Goal: Task Accomplishment & Management: Use online tool/utility

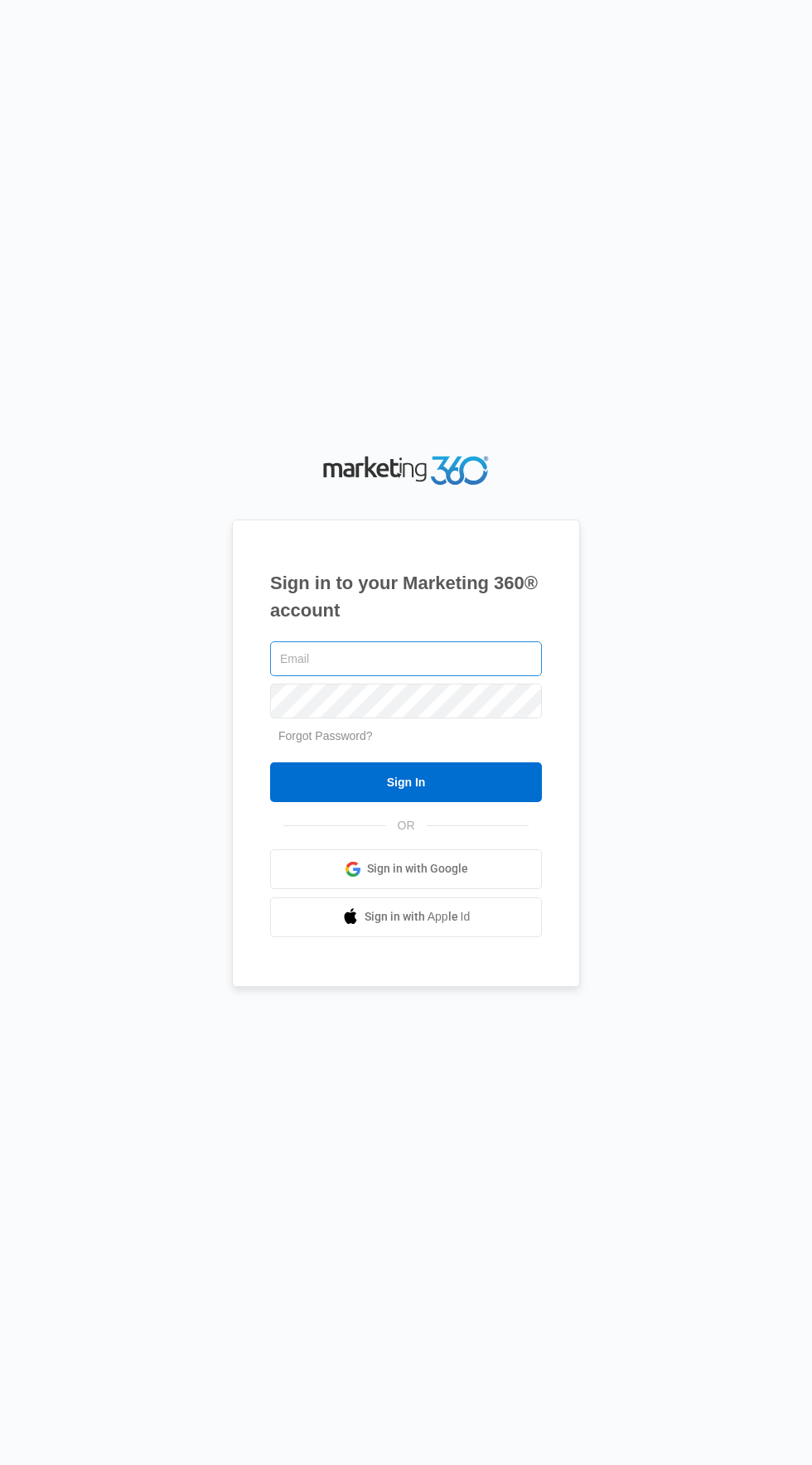
click at [442, 676] on input "text" at bounding box center [405, 658] width 272 height 35
type input "[EMAIL_ADDRESS][DOMAIN_NAME]"
click at [270, 762] on input "Sign In" at bounding box center [405, 782] width 272 height 40
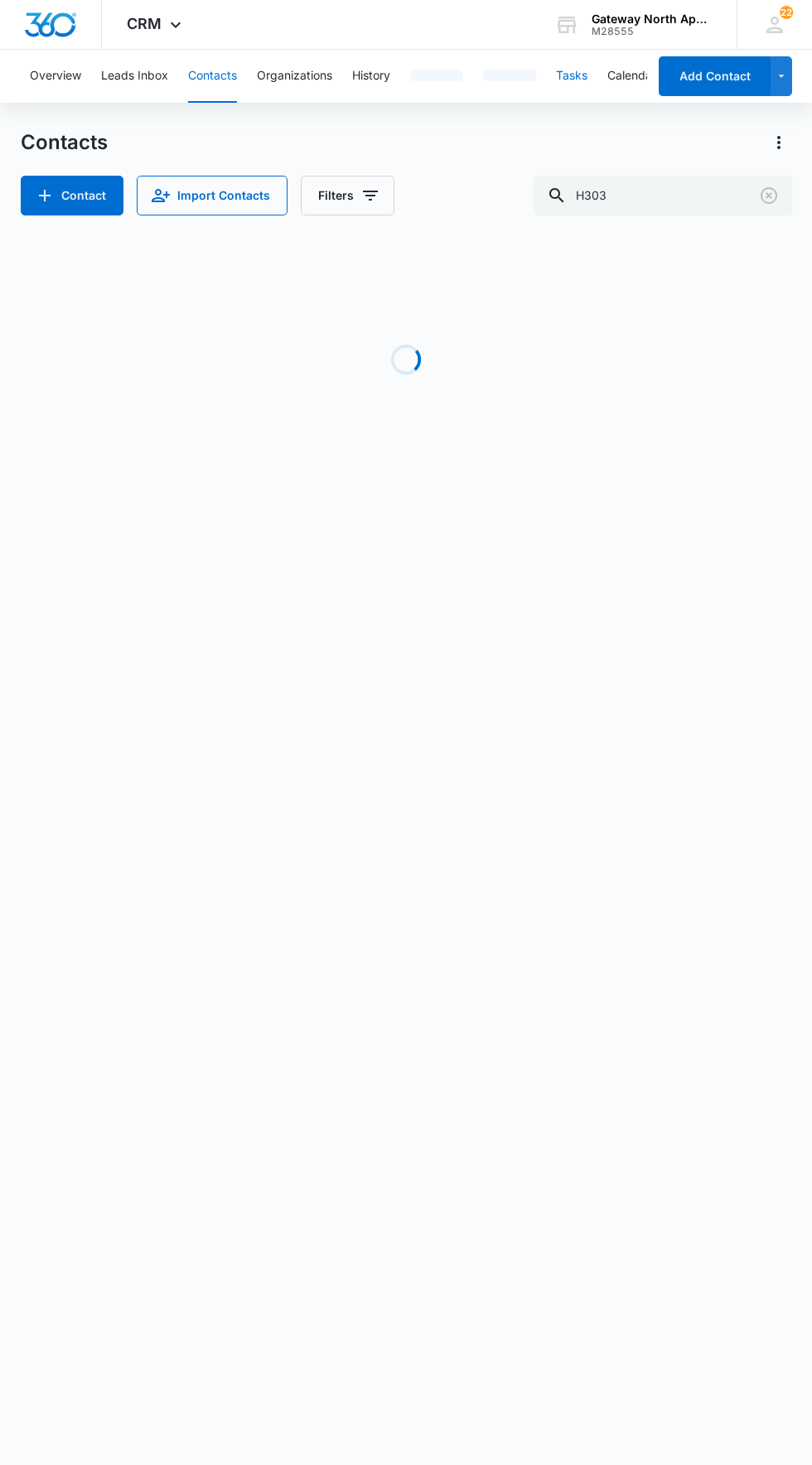
click at [579, 88] on button "Tasks" at bounding box center [571, 76] width 31 height 53
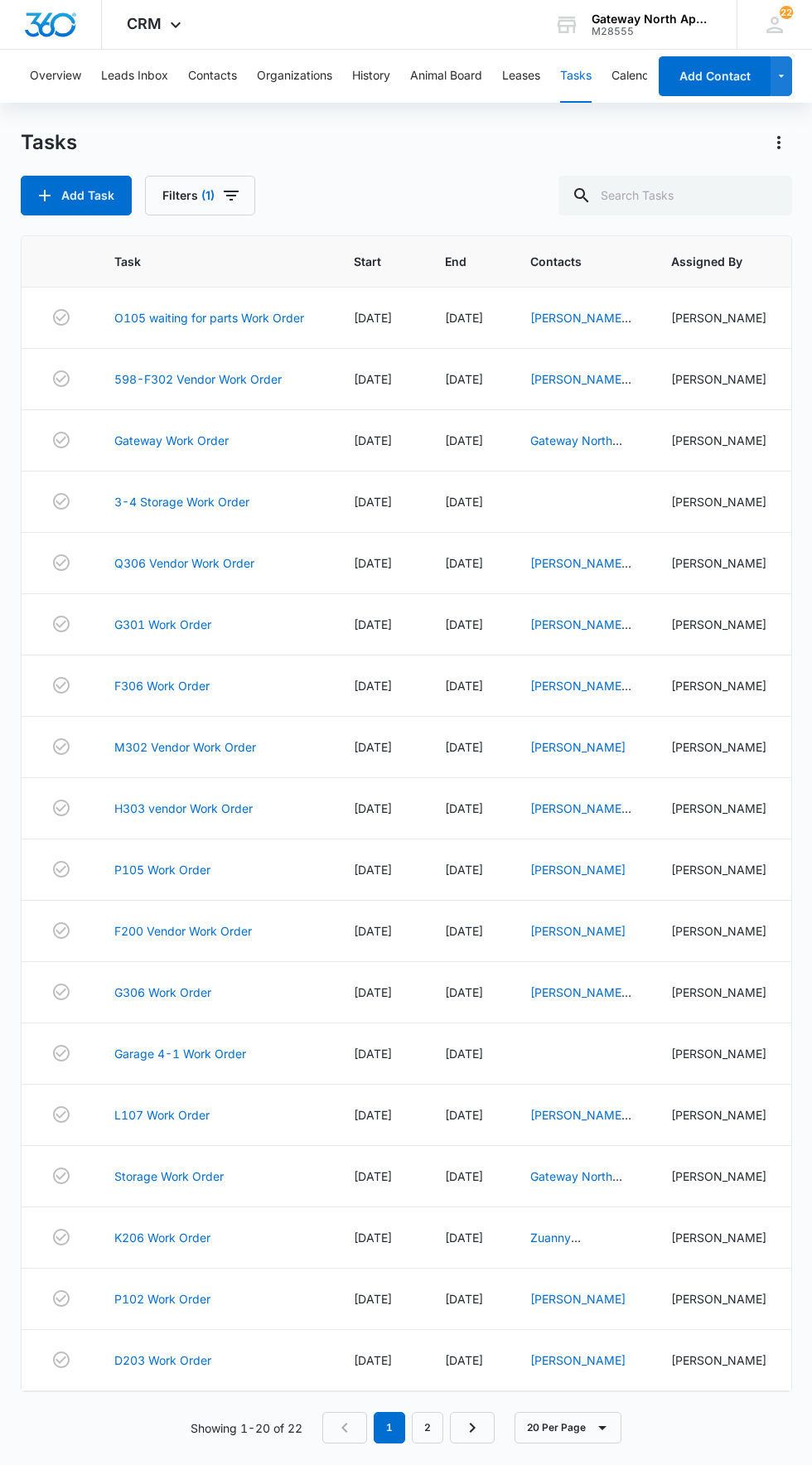
scroll to position [29, 0]
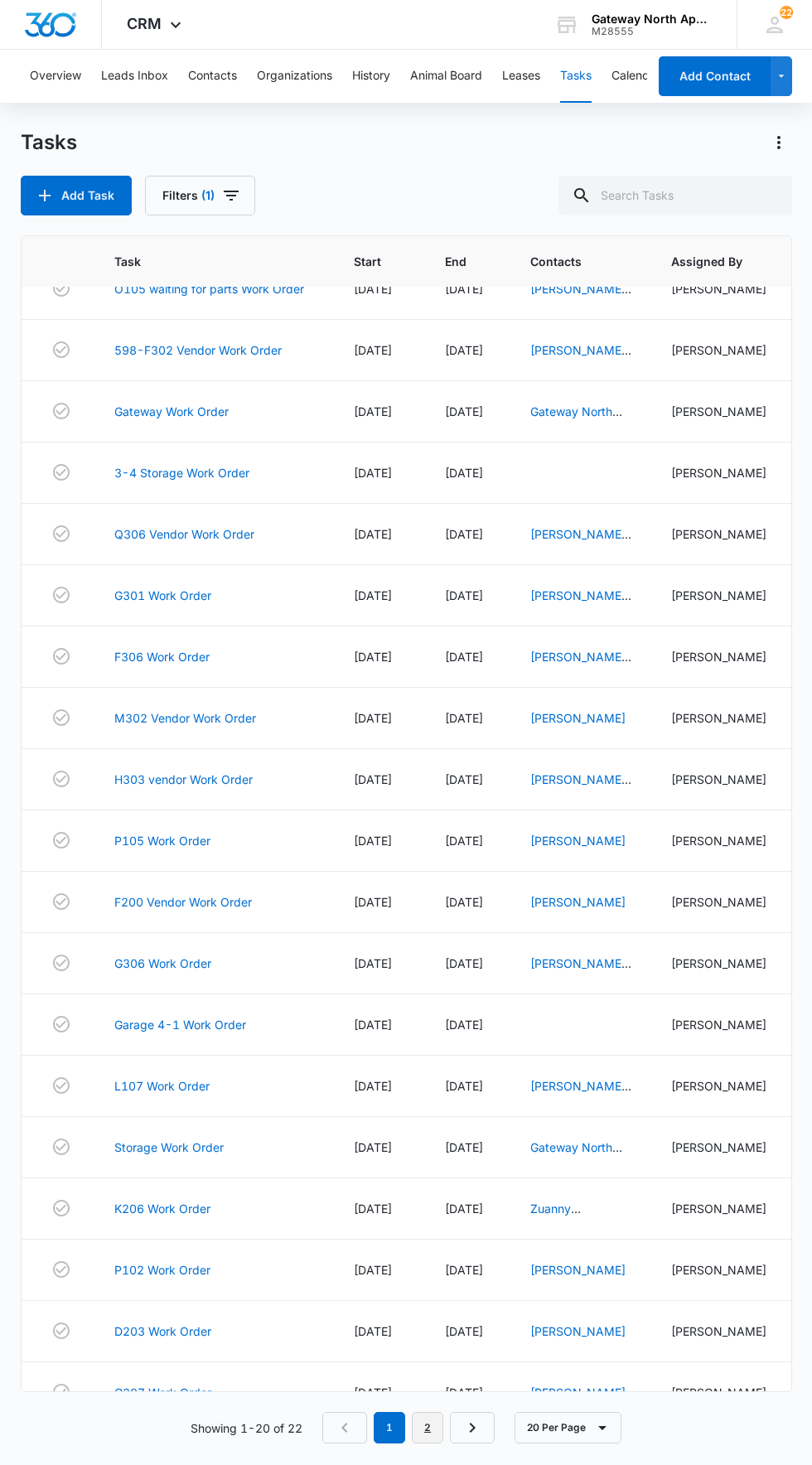
click at [428, 1443] on link "2" at bounding box center [427, 1427] width 31 height 31
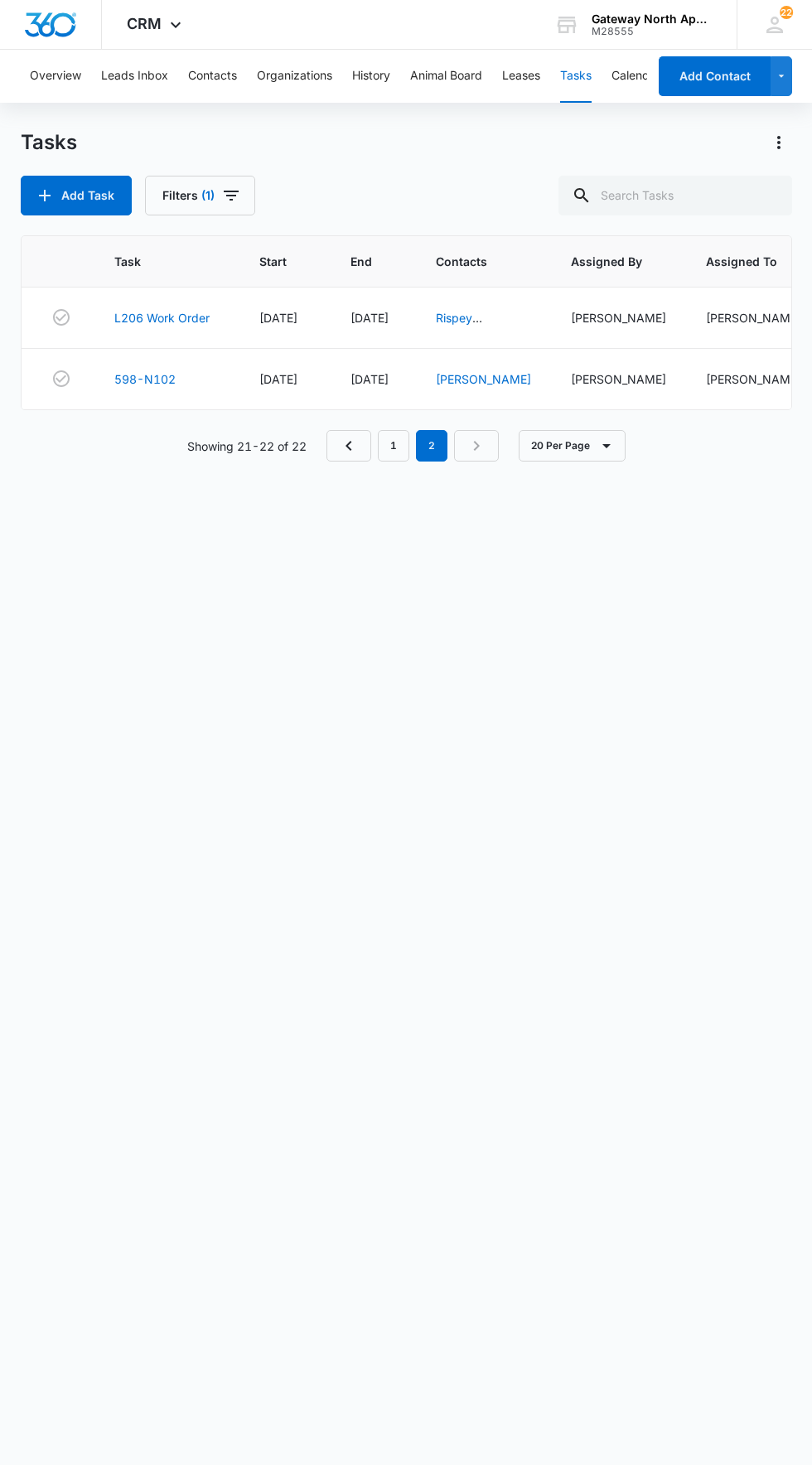
scroll to position [0, 0]
click at [206, 76] on button "Contacts" at bounding box center [212, 76] width 49 height 53
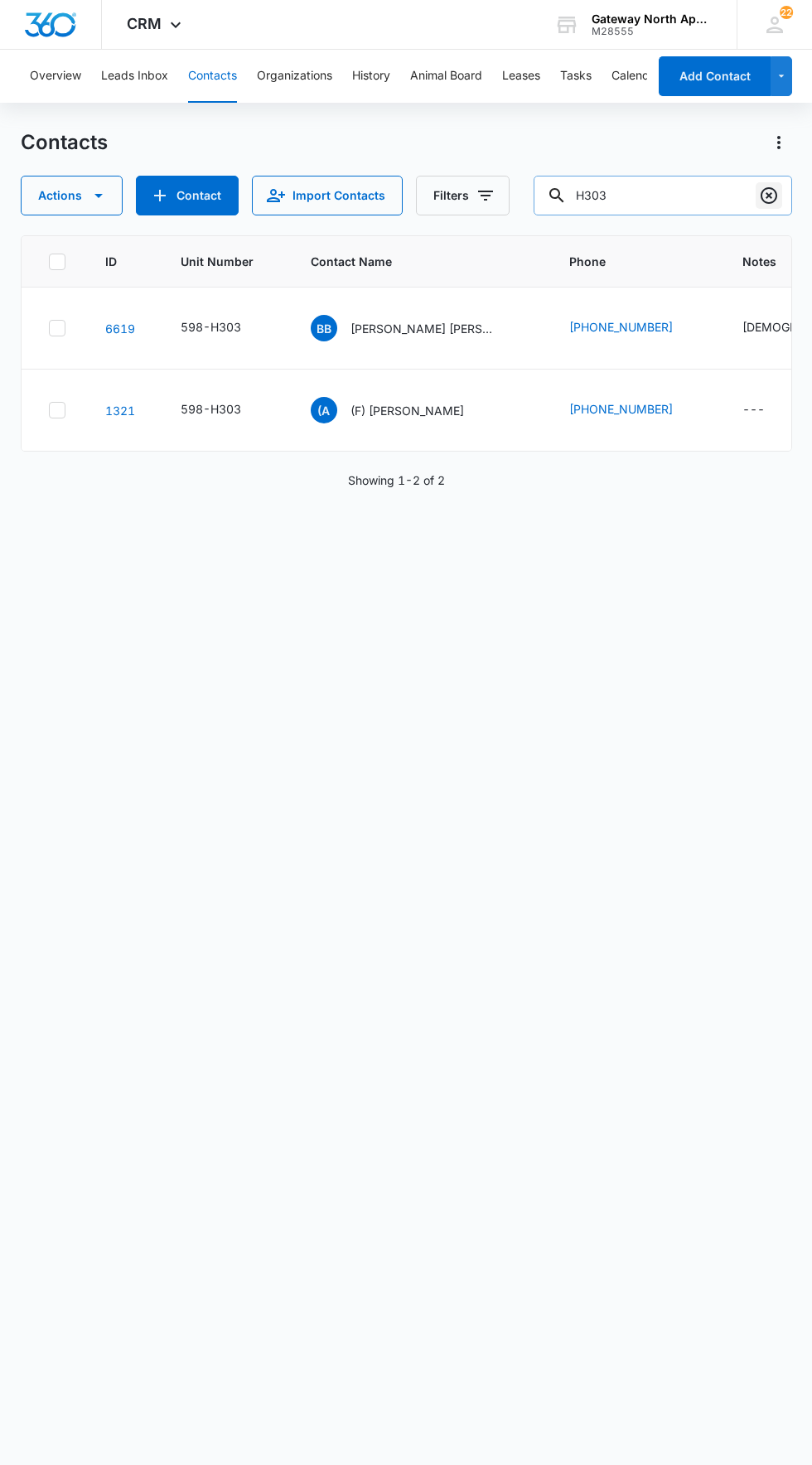
click at [768, 195] on icon "Clear" at bounding box center [769, 195] width 17 height 17
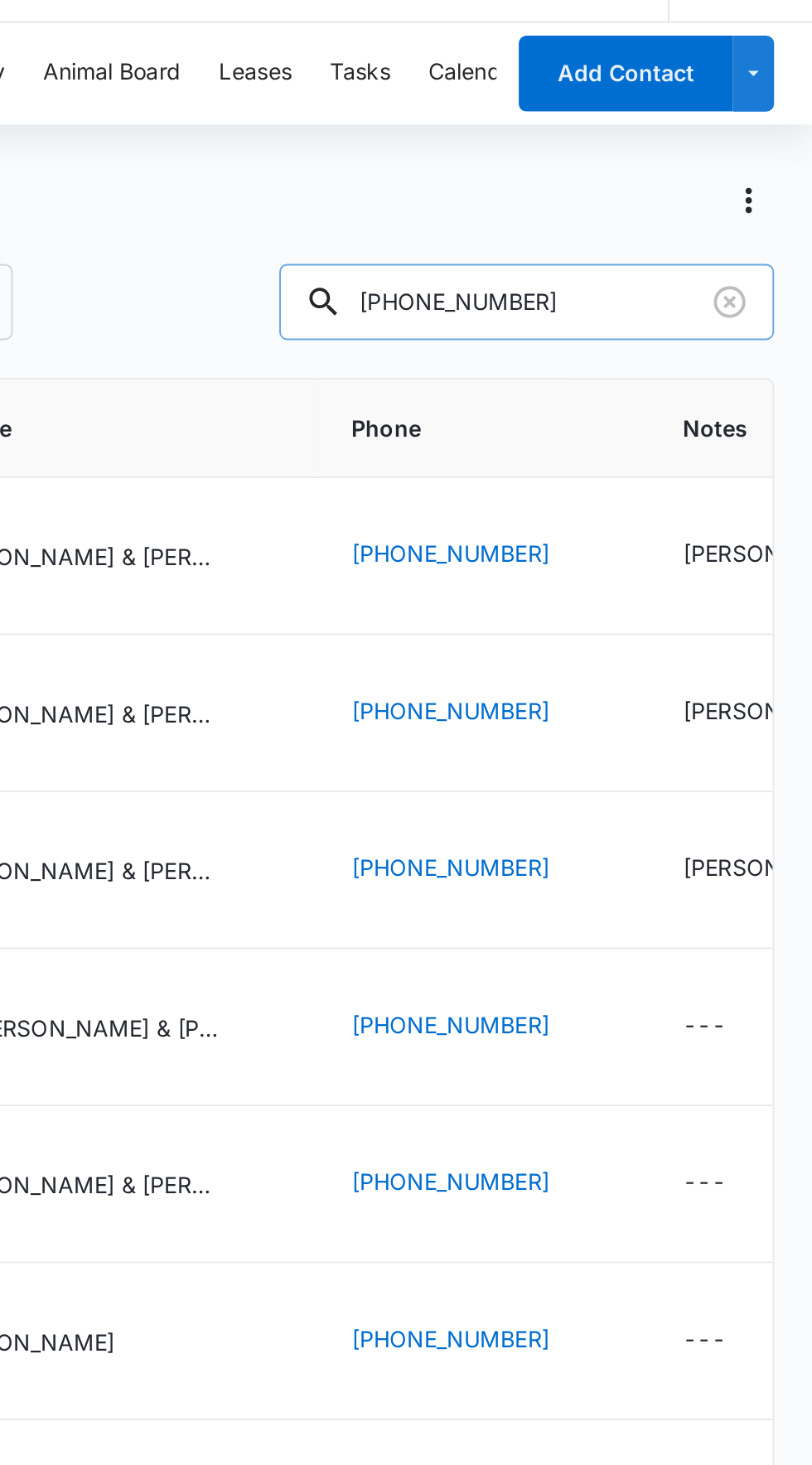
click at [612, 198] on input "(303)921-8468" at bounding box center [663, 195] width 259 height 40
type input "(303) 921-8468"
